Goal: Book appointment/travel/reservation

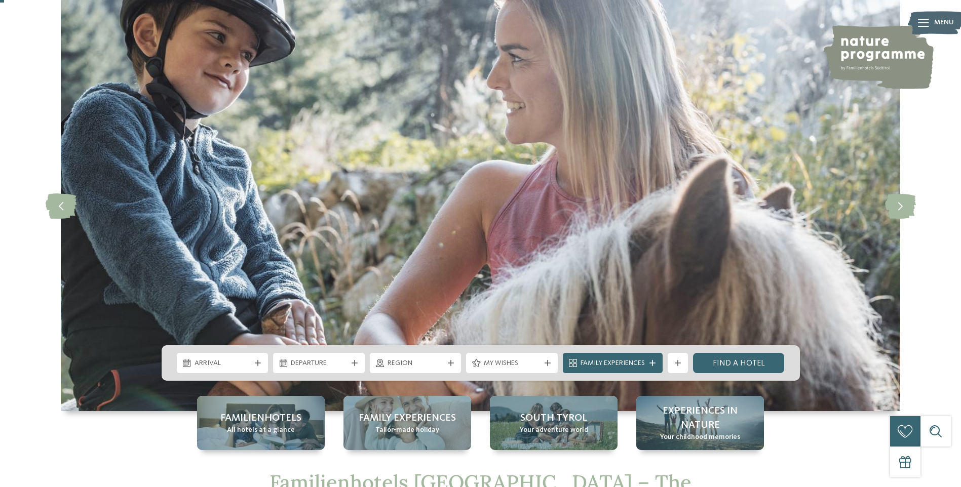
scroll to position [51, 0]
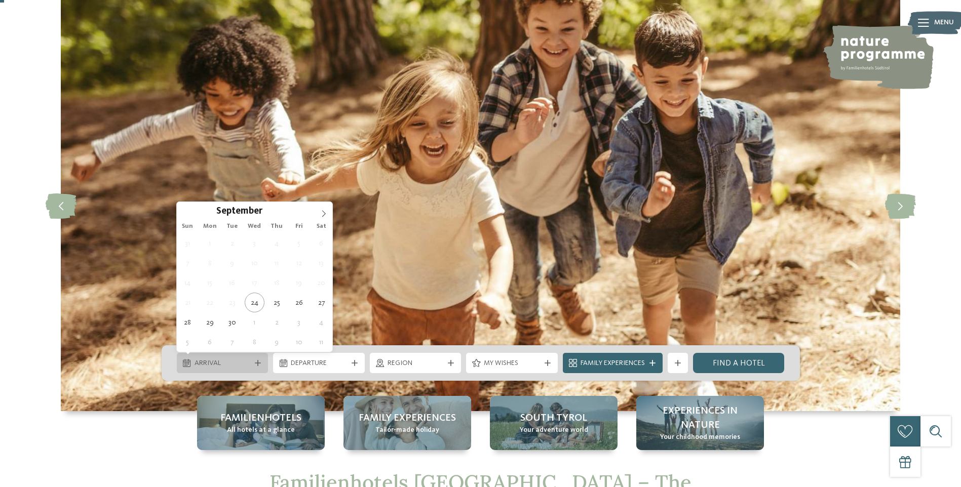
click at [223, 367] on span "Arrival" at bounding box center [222, 363] width 56 height 10
click at [325, 209] on span at bounding box center [323, 210] width 17 height 17
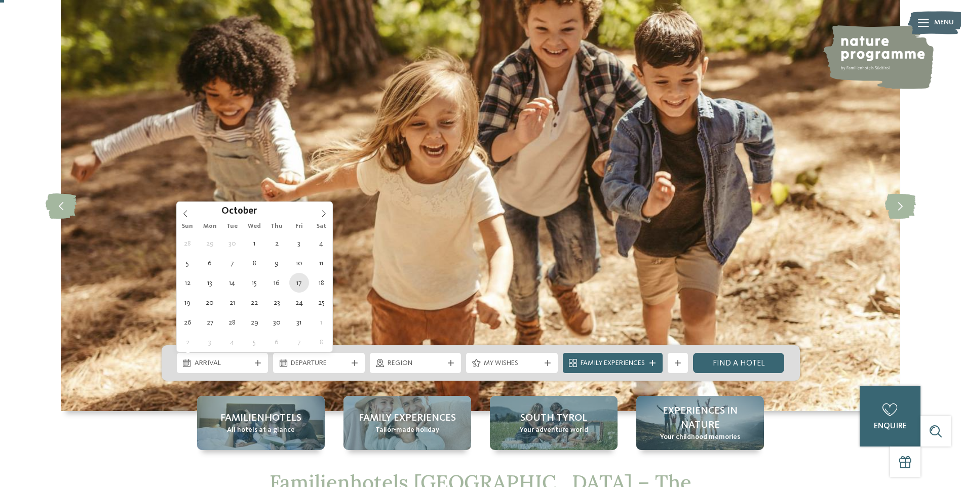
type div "17.10.2025"
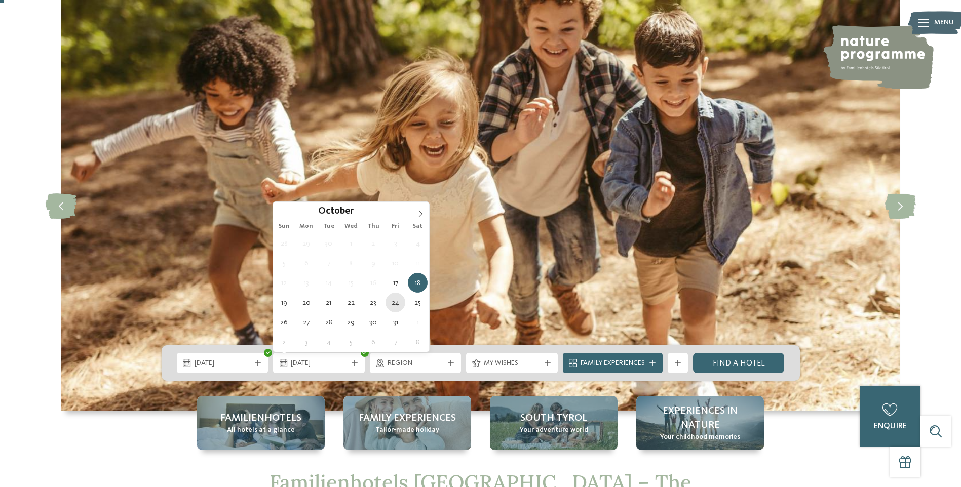
type div "24.10.2025"
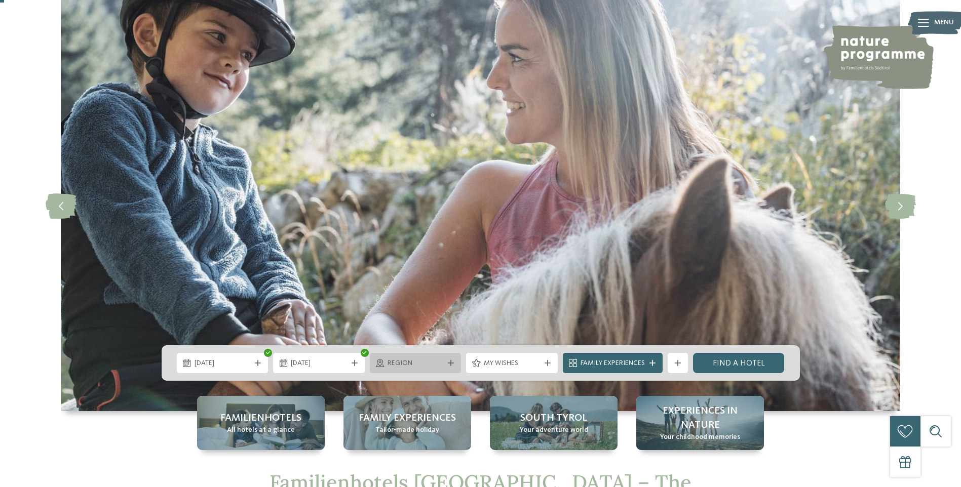
click at [435, 362] on span "Region" at bounding box center [415, 363] width 56 height 10
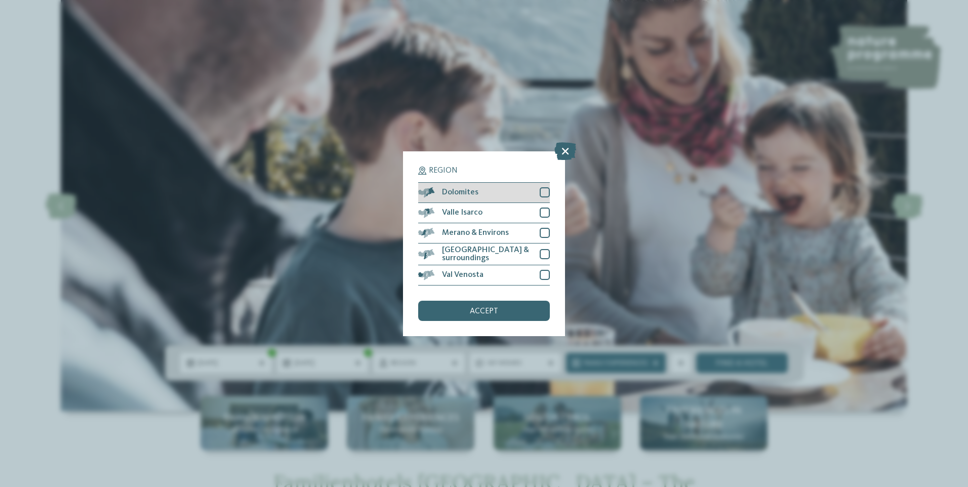
click at [545, 192] on div at bounding box center [545, 192] width 10 height 10
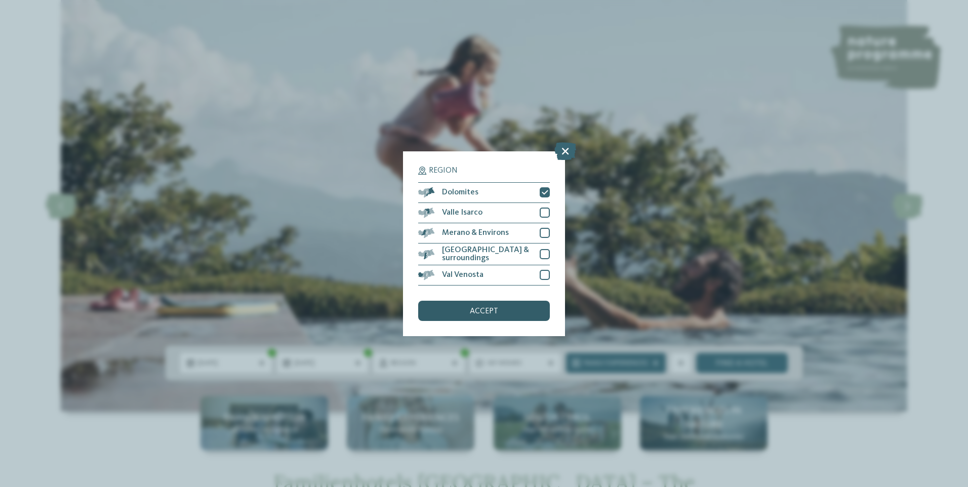
click at [455, 309] on div "accept" at bounding box center [484, 311] width 132 height 20
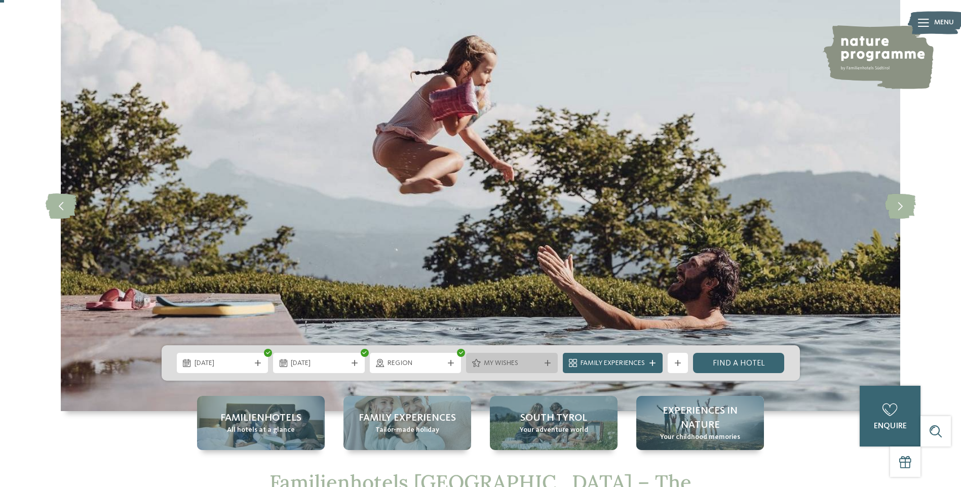
click at [509, 365] on span "My wishes" at bounding box center [512, 363] width 56 height 10
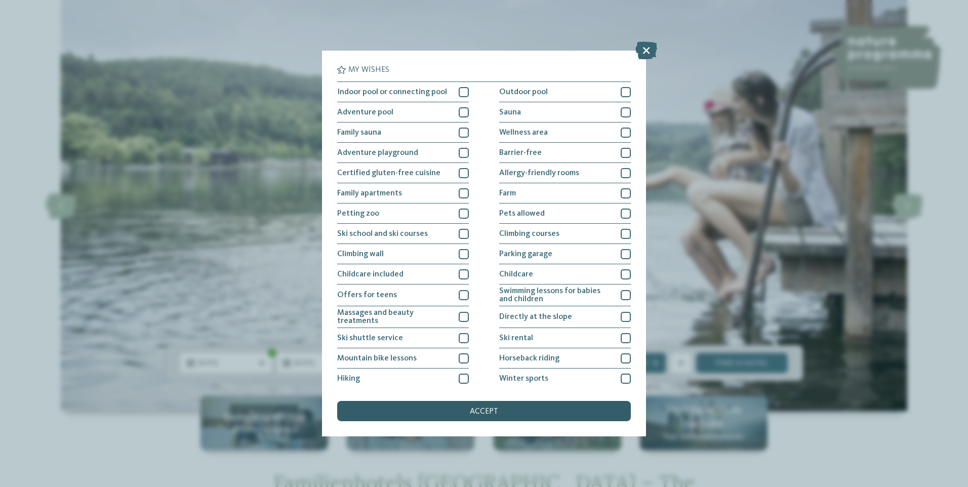
click at [487, 412] on span "accept" at bounding box center [484, 412] width 28 height 8
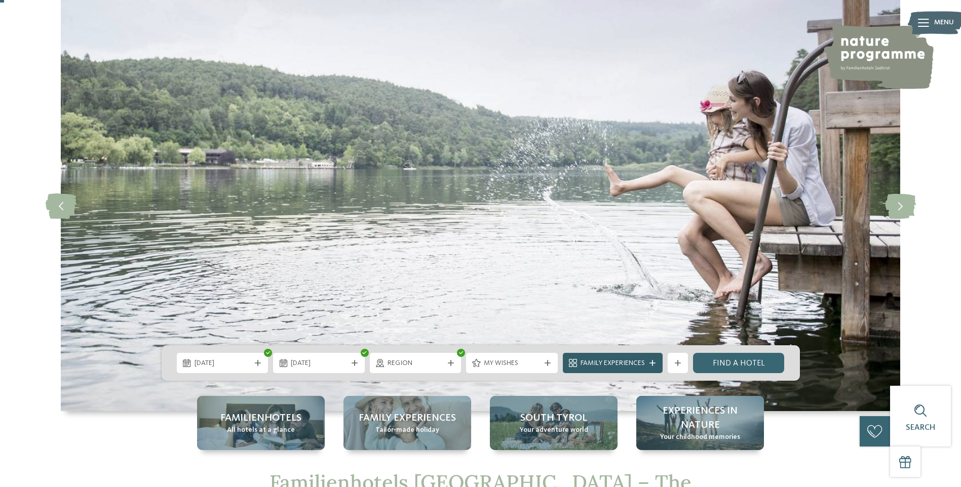
click at [611, 363] on span "Family Experiences" at bounding box center [612, 363] width 64 height 10
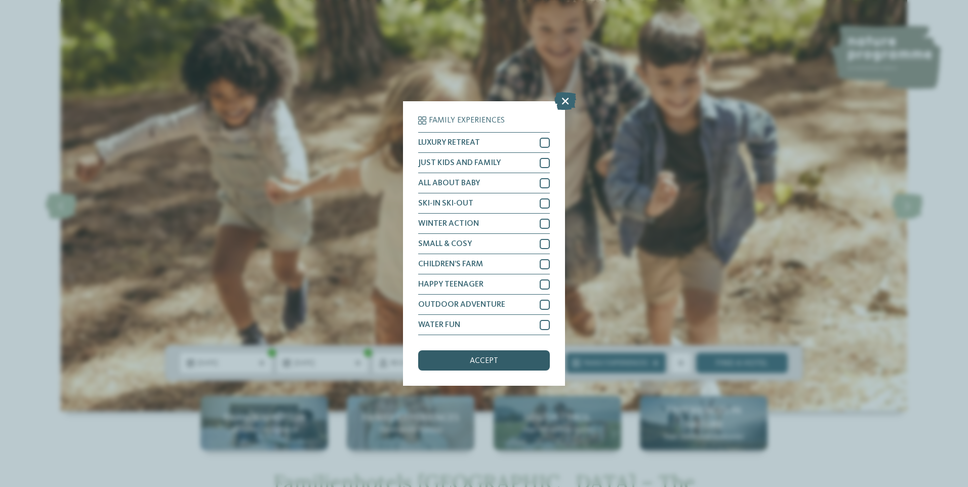
click at [482, 363] on span "accept" at bounding box center [484, 361] width 28 height 8
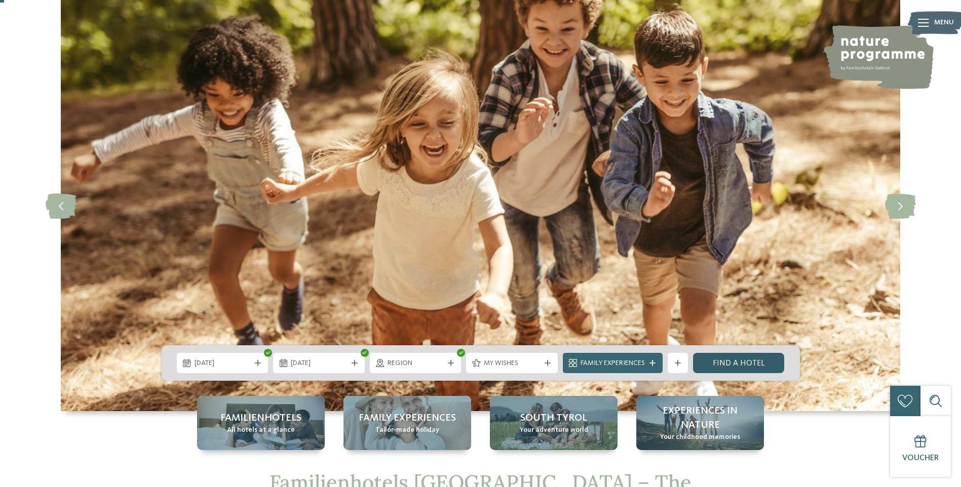
click at [745, 365] on link "Find a hotel" at bounding box center [739, 363] width 92 height 20
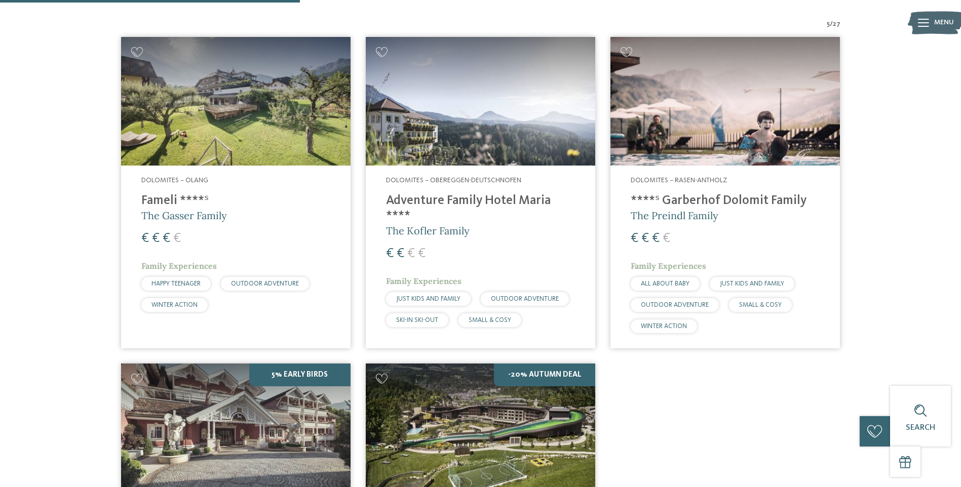
scroll to position [308, 0]
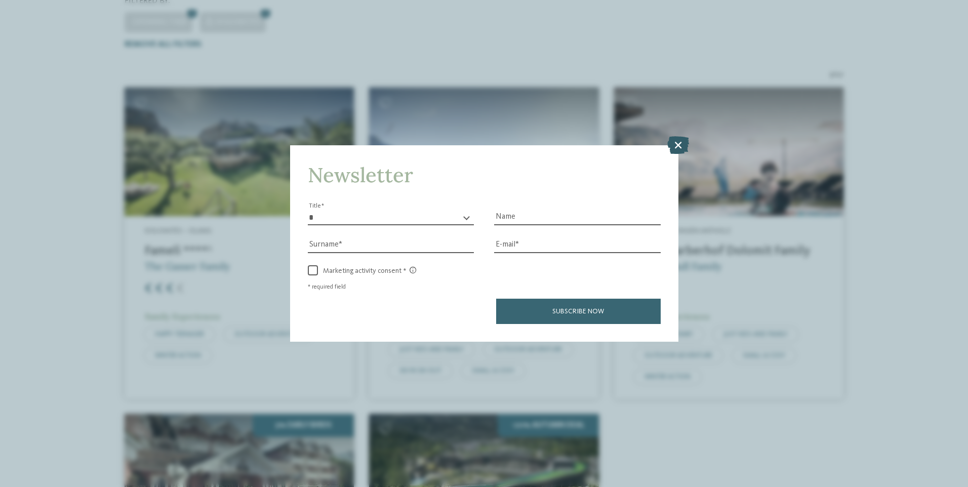
click at [676, 143] on icon at bounding box center [678, 145] width 22 height 18
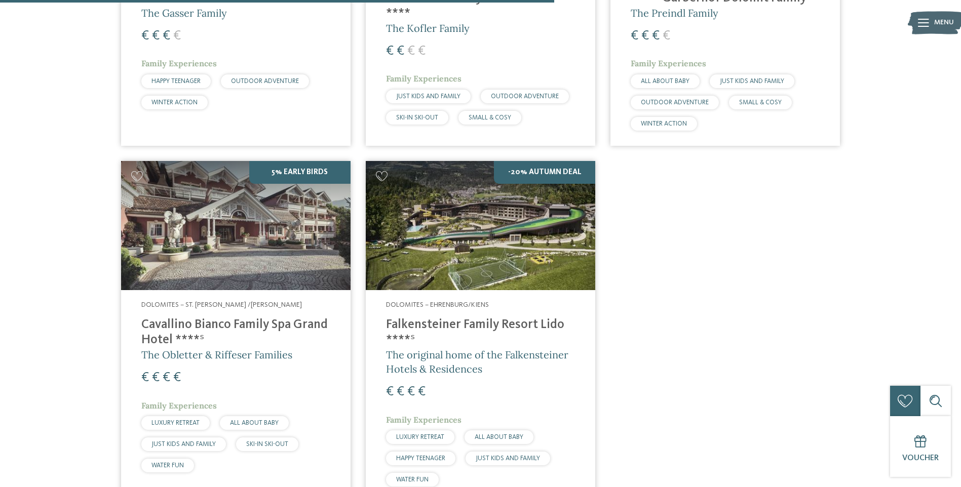
scroll to position [662, 0]
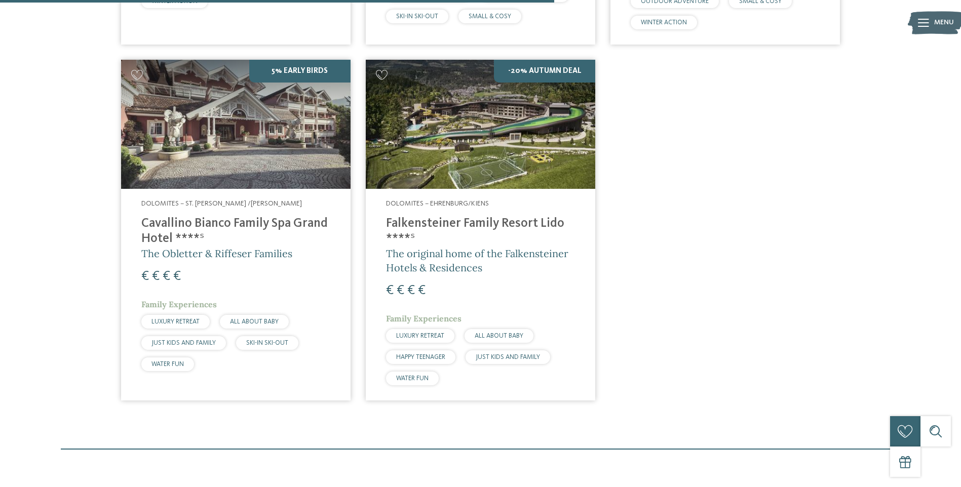
click at [218, 216] on h4 "Cavallino Bianco Family Spa Grand Hotel ****ˢ" at bounding box center [235, 231] width 189 height 30
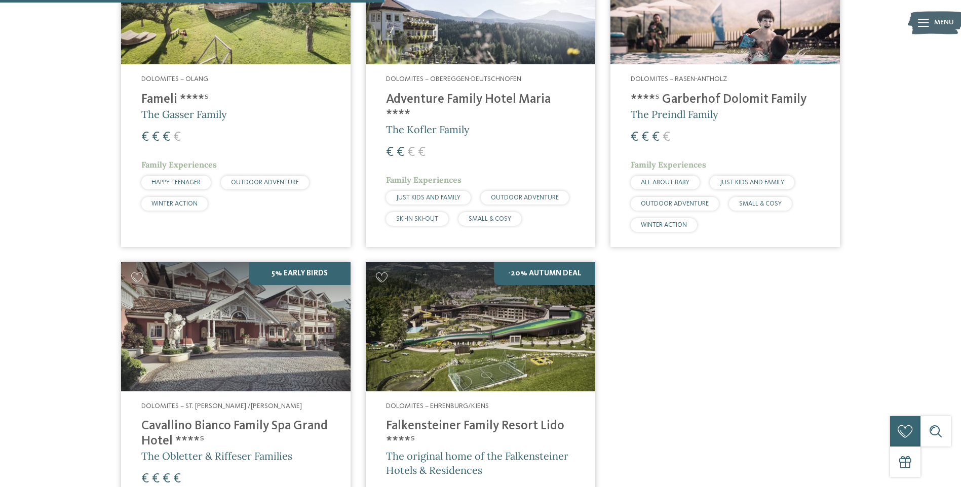
scroll to position [308, 0]
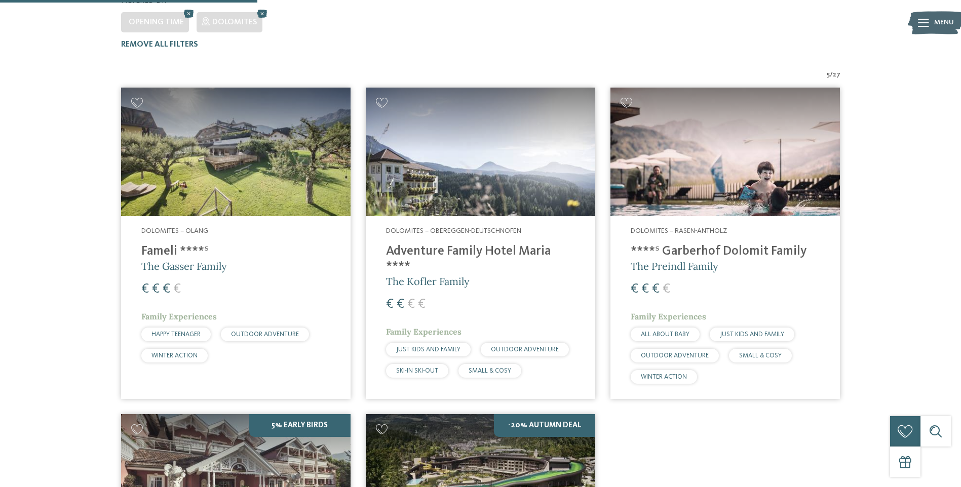
click at [694, 244] on h4 "****ˢ Garberhof Dolomit Family" at bounding box center [724, 251] width 189 height 15
click at [175, 260] on span "The Gasser Family" at bounding box center [184, 266] width 86 height 13
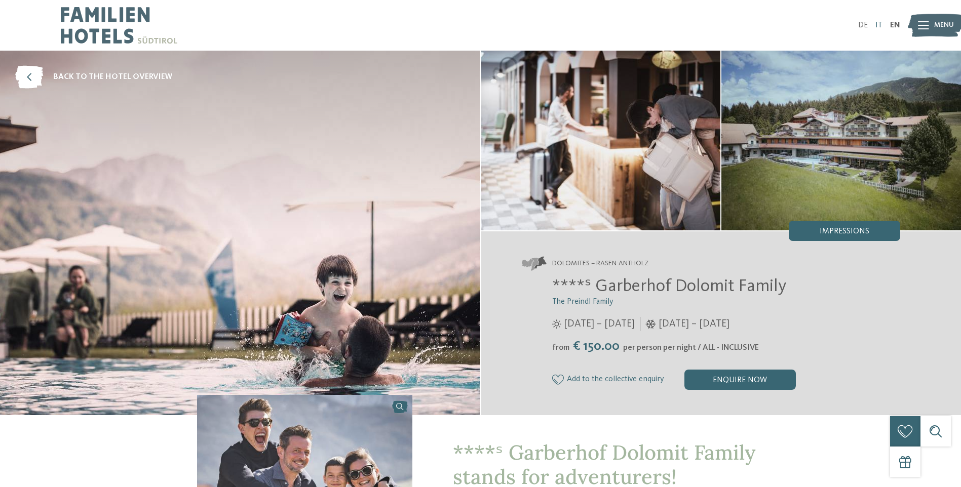
click at [876, 23] on link "IT" at bounding box center [878, 25] width 7 height 8
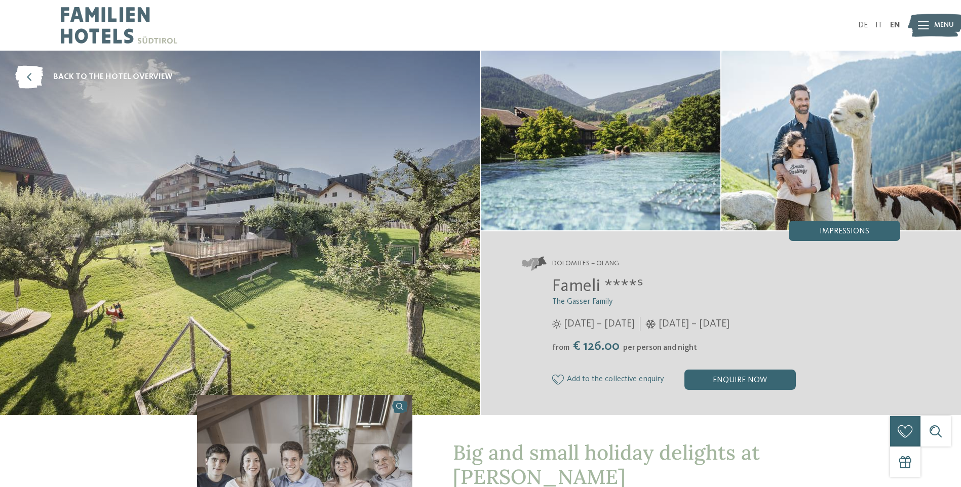
scroll to position [51, 0]
